Goal: Transaction & Acquisition: Download file/media

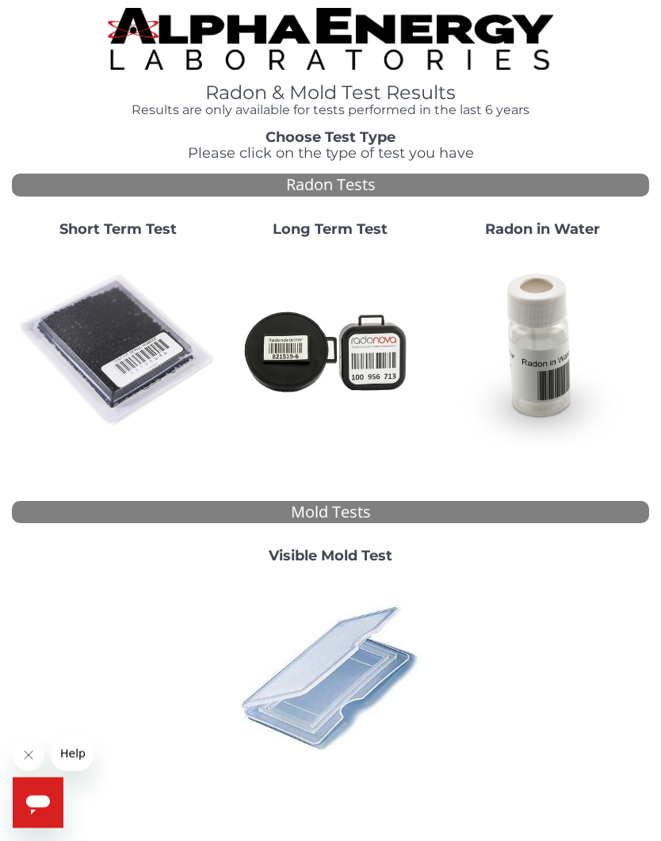
scroll to position [3, 0]
click at [115, 319] on img at bounding box center [118, 351] width 200 height 200
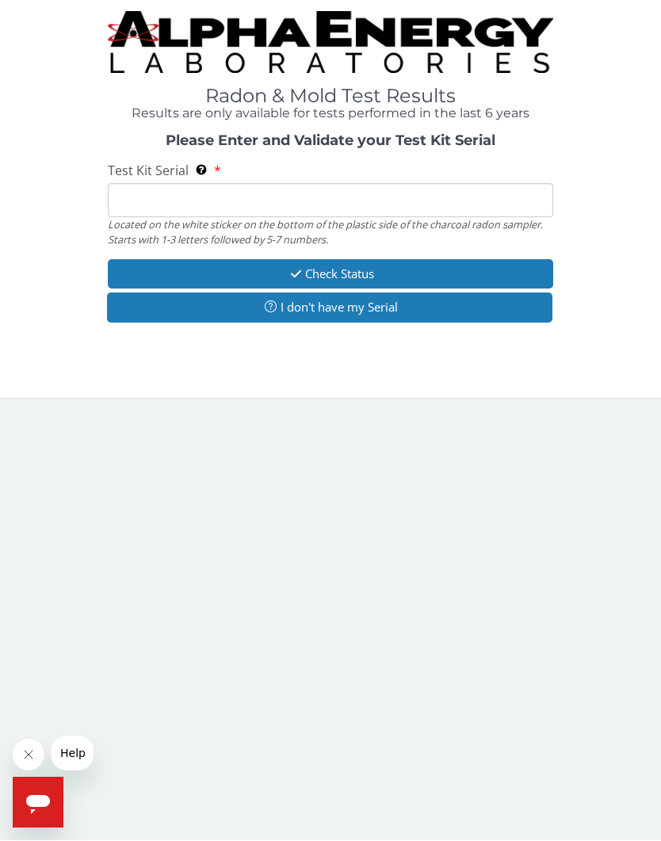
click at [151, 203] on input "Test Kit Serial Located on the white sticker on the bottom of the plastic side …" at bounding box center [331, 201] width 446 height 34
click at [315, 315] on button "I don't have my Serial" at bounding box center [330, 307] width 446 height 29
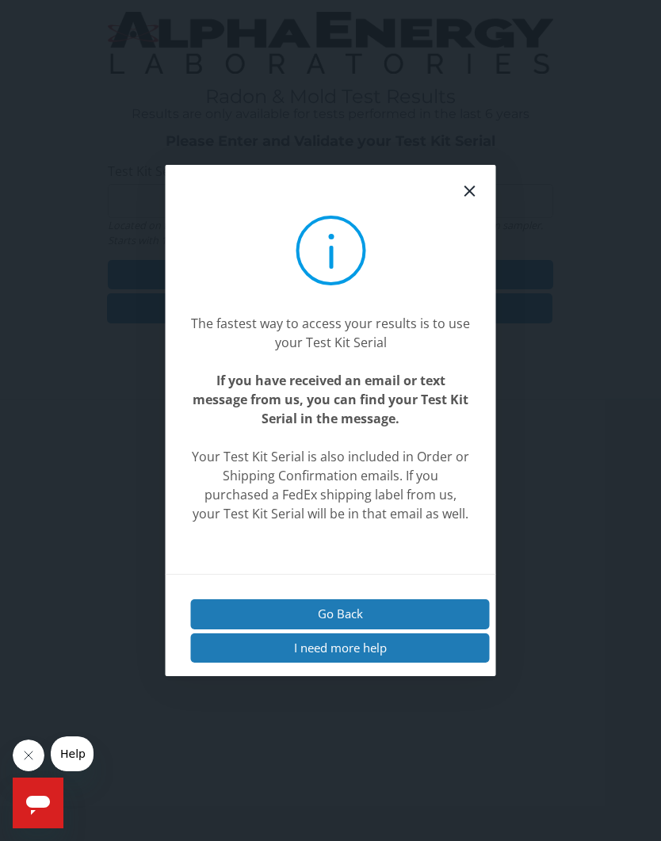
click at [323, 630] on button "Go Back" at bounding box center [340, 614] width 299 height 29
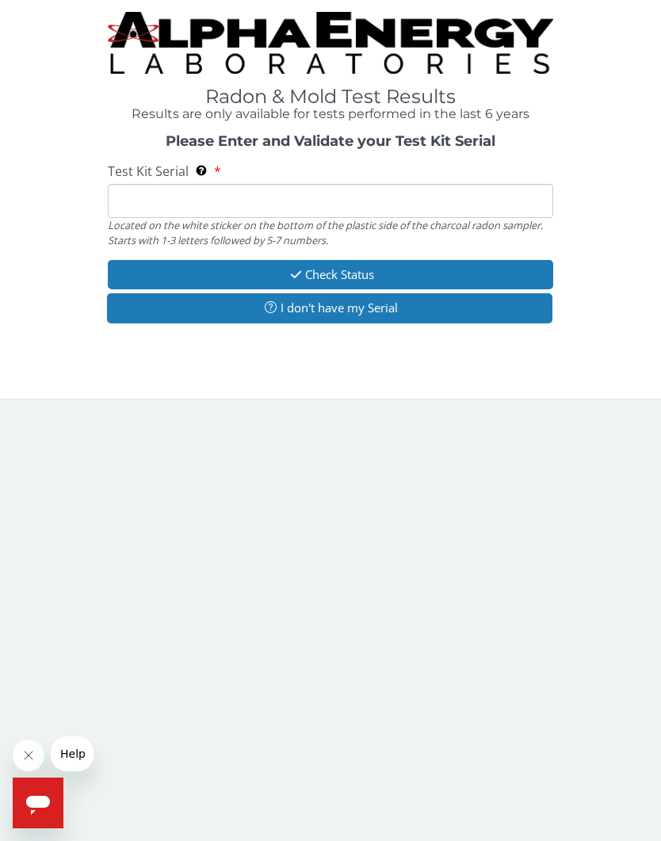
click at [136, 199] on input "Test Kit Serial Located on the white sticker on the bottom of the plastic side …" at bounding box center [331, 201] width 446 height 34
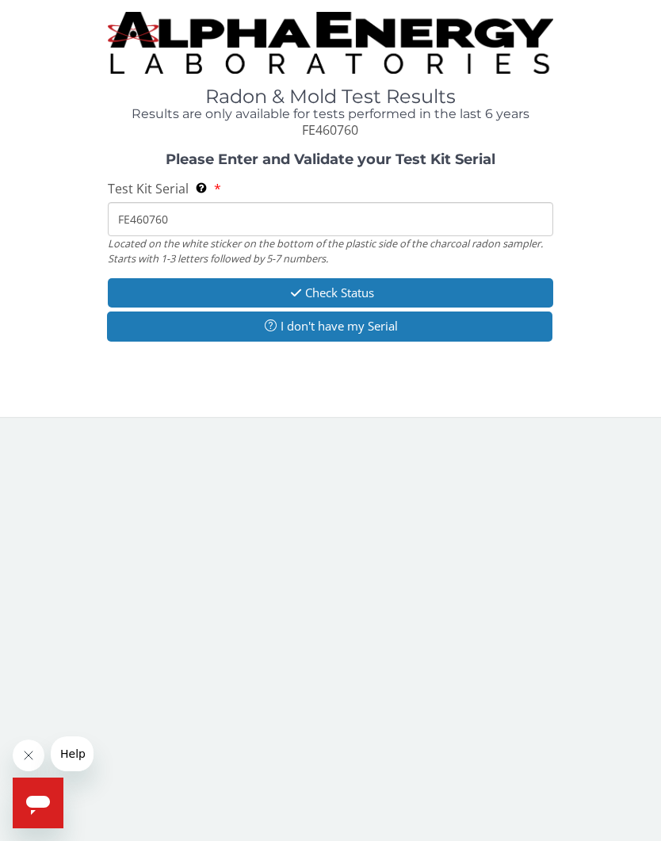
type input "FE460760"
click at [292, 290] on icon "button" at bounding box center [296, 293] width 18 height 12
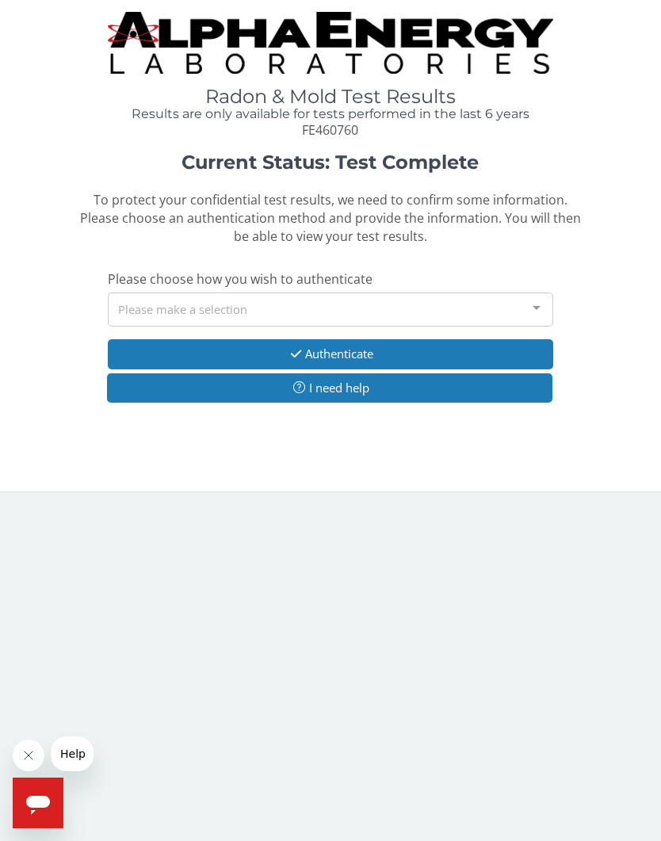
click at [142, 304] on div "Please make a selection" at bounding box center [331, 310] width 446 height 34
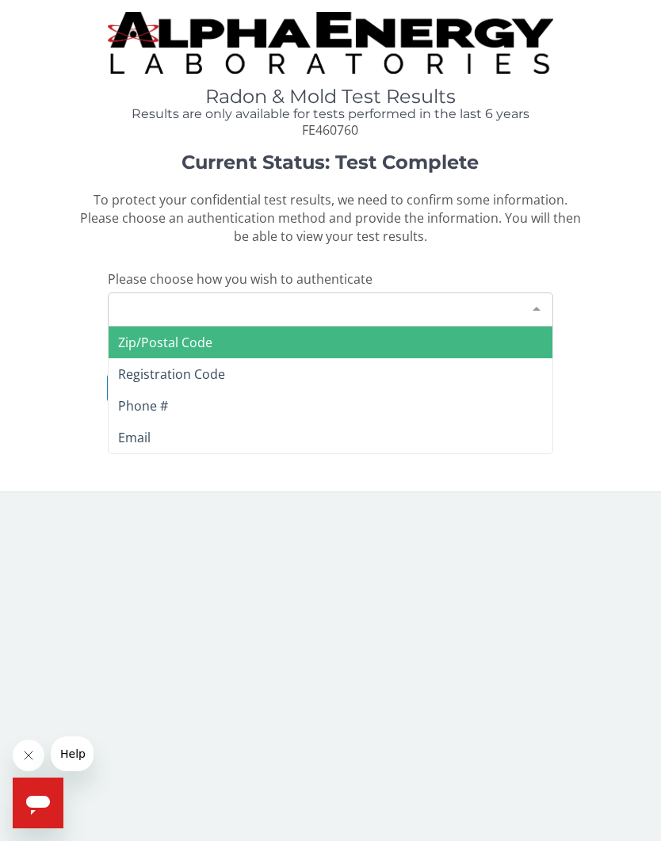
click at [136, 401] on span "Phone #" at bounding box center [143, 405] width 50 height 17
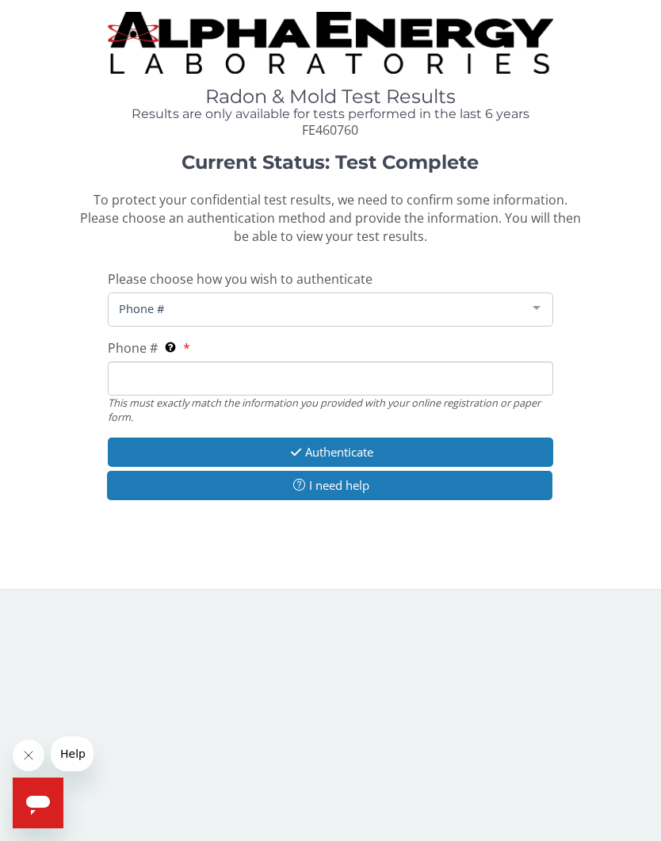
click at [132, 369] on input "Phone # This must exactly match the information you provided with your online r…" at bounding box center [331, 379] width 446 height 34
type input "[PHONE_NUMBER]"
click at [298, 446] on icon "button" at bounding box center [296, 452] width 18 height 12
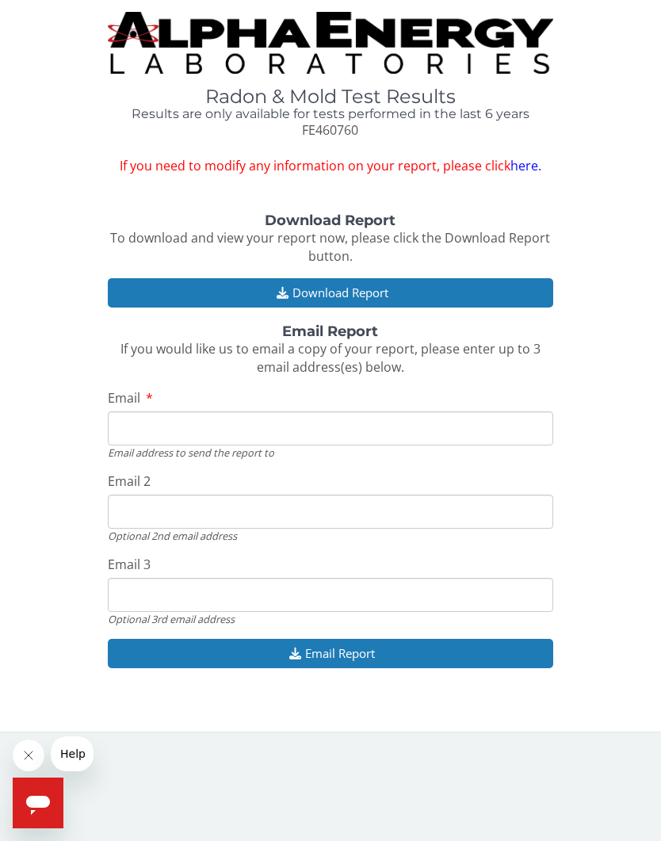
click at [305, 295] on button "Download Report" at bounding box center [331, 292] width 446 height 29
